Goal: Check status: Check status

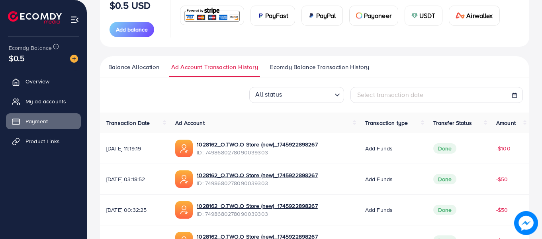
scroll to position [120, 0]
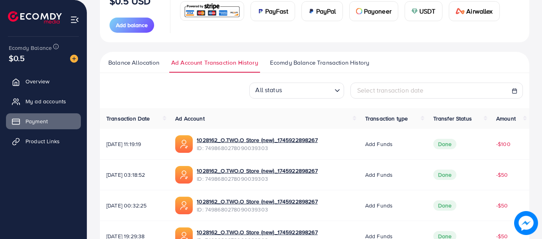
click at [517, 90] on icon at bounding box center [515, 91] width 6 height 6
click at [300, 61] on span "Ecomdy Balance Transaction History" at bounding box center [319, 62] width 99 height 9
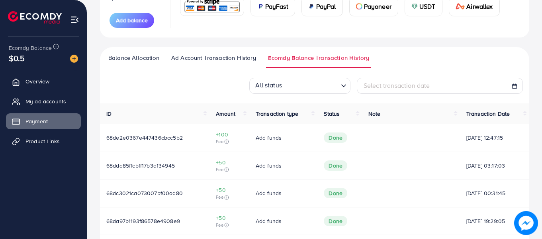
scroll to position [199, 0]
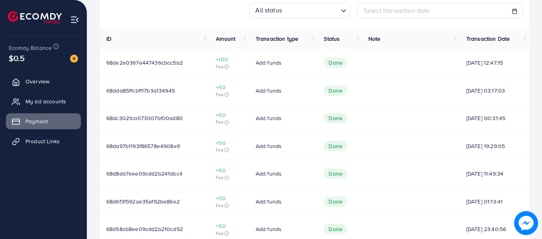
click at [515, 15] on div at bounding box center [515, 10] width 6 height 9
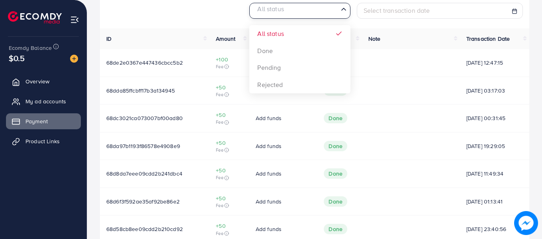
click at [341, 10] on icon "Search for option" at bounding box center [344, 9] width 8 height 8
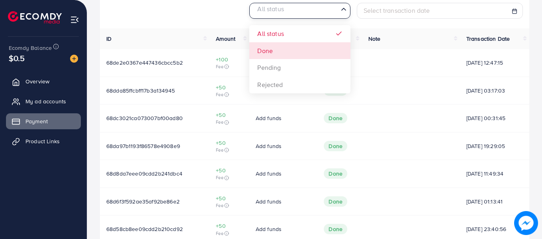
click at [297, 53] on div "All status Loading... All status Done Pending Rejected Select transaction date …" at bounding box center [314, 178] width 429 height 351
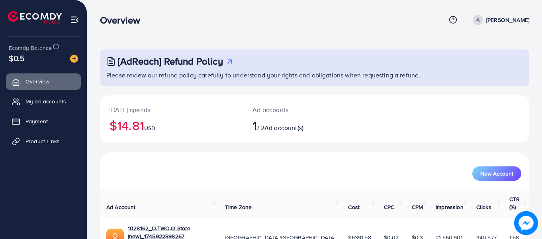
click at [252, 145] on div "[DATE] spends $14.81 USD Ad accounts 1 / 2 Ad account(s)" at bounding box center [314, 123] width 429 height 57
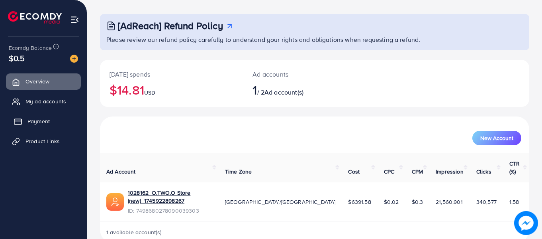
click at [48, 117] on link "Payment" at bounding box center [43, 121] width 75 height 16
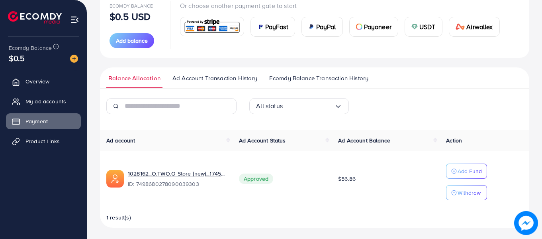
scroll to position [106, 0]
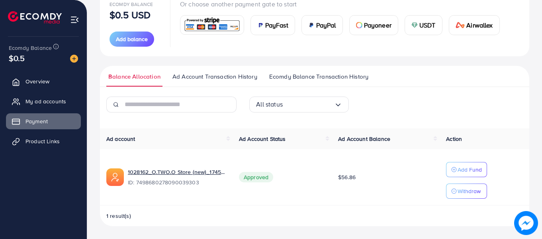
click at [298, 80] on span "Ecomdy Balance Transaction History" at bounding box center [318, 76] width 99 height 9
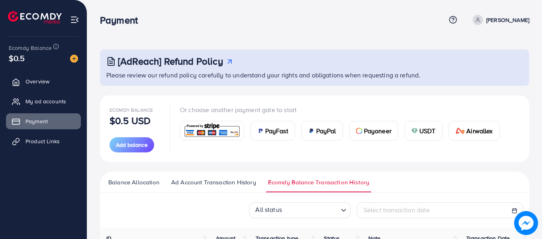
scroll to position [159, 0]
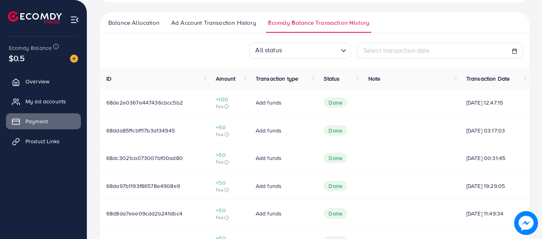
click at [515, 49] on line at bounding box center [515, 49] width 0 height 1
click at [516, 53] on icon at bounding box center [515, 51] width 6 height 6
click at [512, 51] on icon at bounding box center [515, 51] width 6 height 6
click at [412, 57] on div "Select transaction date" at bounding box center [440, 51] width 166 height 16
click at [267, 48] on div "All status" at bounding box center [295, 49] width 86 height 13
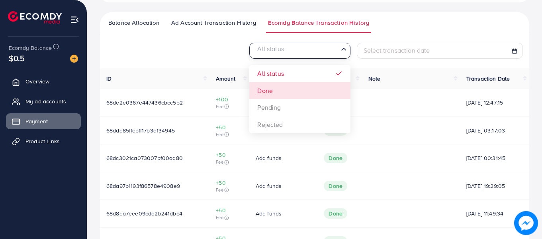
click at [272, 87] on div "All status Loading... All status Done Pending Rejected Select transaction date …" at bounding box center [314, 218] width 429 height 351
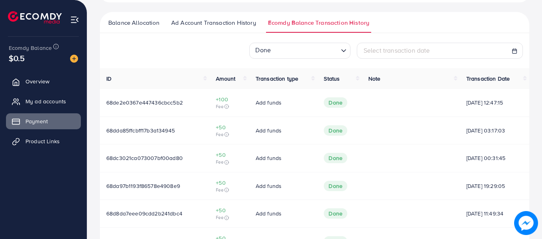
click at [514, 50] on icon at bounding box center [515, 51] width 6 height 6
click at [463, 49] on div "Select transaction date" at bounding box center [440, 50] width 153 height 9
select select "*"
select select "**"
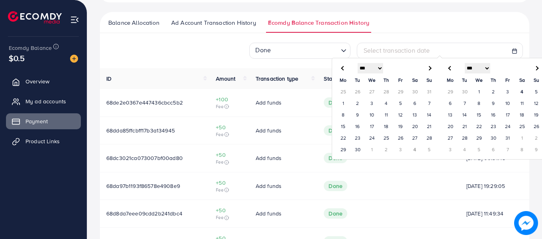
click at [343, 101] on td "1" at bounding box center [343, 104] width 14 height 12
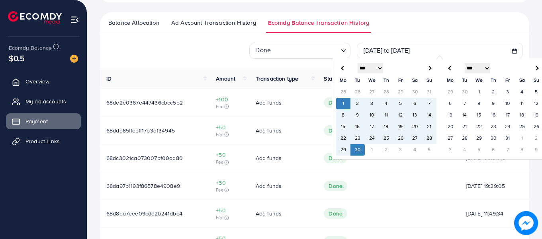
click at [360, 149] on td "30" at bounding box center [358, 150] width 14 height 12
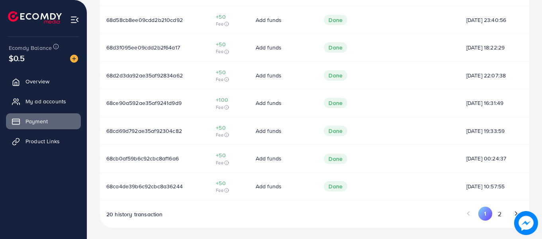
scroll to position [327, 0]
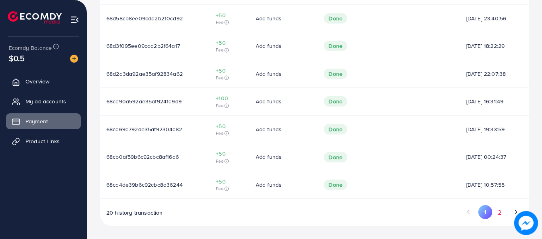
click at [500, 210] on button "2" at bounding box center [499, 212] width 14 height 15
click at [483, 210] on button "1" at bounding box center [486, 212] width 14 height 15
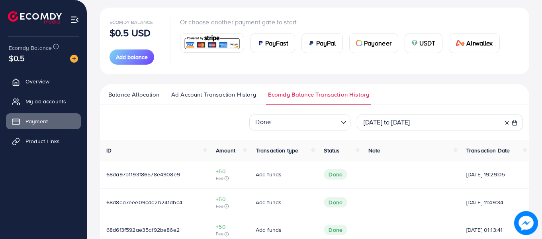
scroll to position [48, 0]
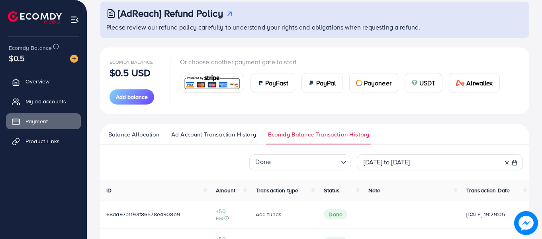
click at [126, 131] on span "Balance Allocation" at bounding box center [133, 134] width 51 height 9
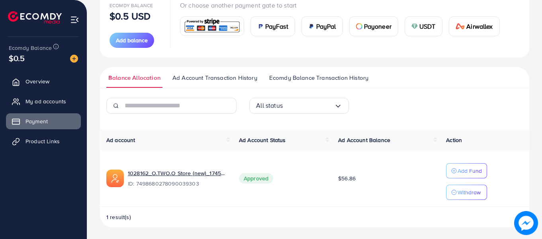
scroll to position [106, 0]
